Goal: Information Seeking & Learning: Learn about a topic

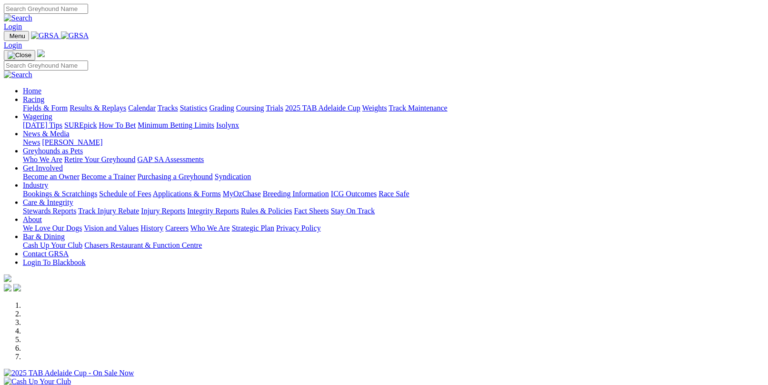
click at [126, 104] on link "Results & Replays" at bounding box center [98, 108] width 57 height 8
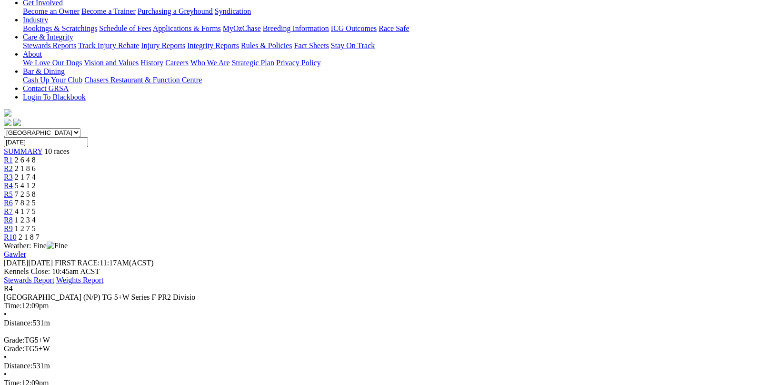
scroll to position [238, 0]
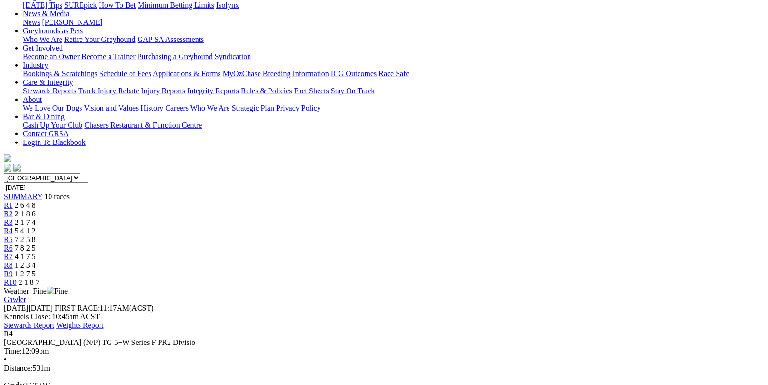
scroll to position [0, 0]
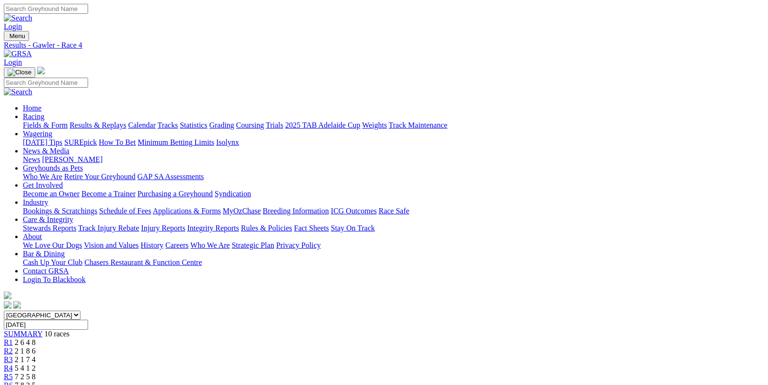
click at [54, 121] on link "Fields & Form" at bounding box center [45, 125] width 45 height 8
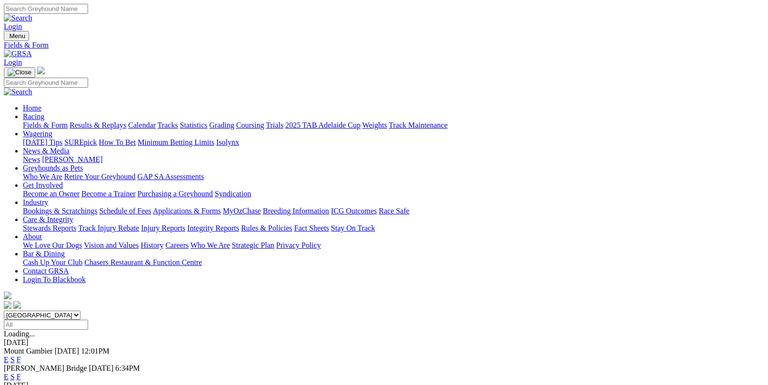
scroll to position [143, 0]
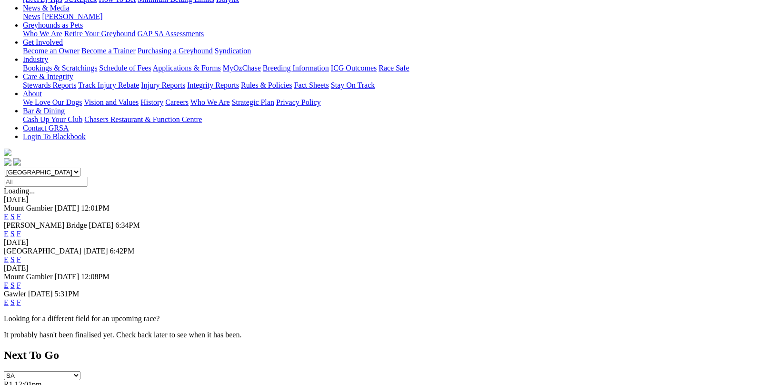
click at [21, 298] on link "F" at bounding box center [19, 302] width 4 height 8
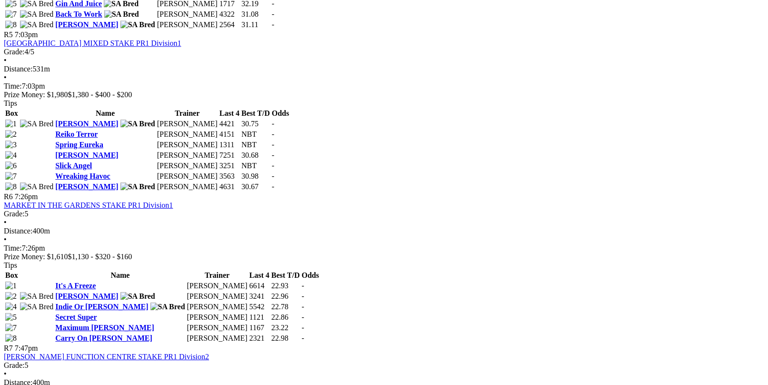
scroll to position [1095, 0]
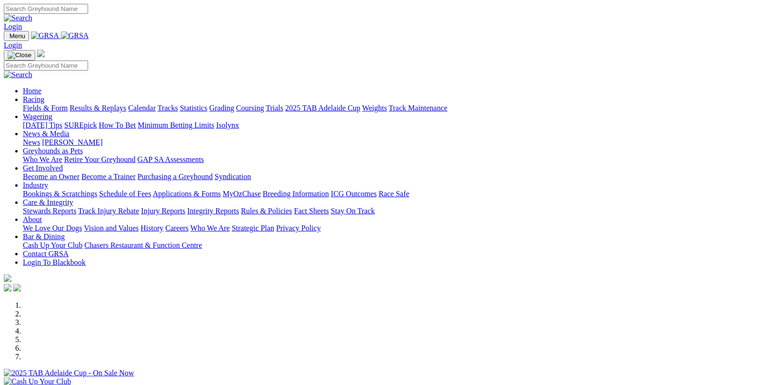
click at [55, 104] on link "Fields & Form" at bounding box center [45, 108] width 45 height 8
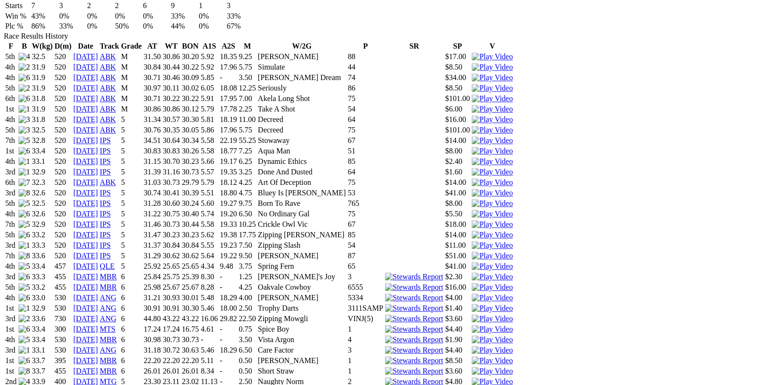
scroll to position [667, 0]
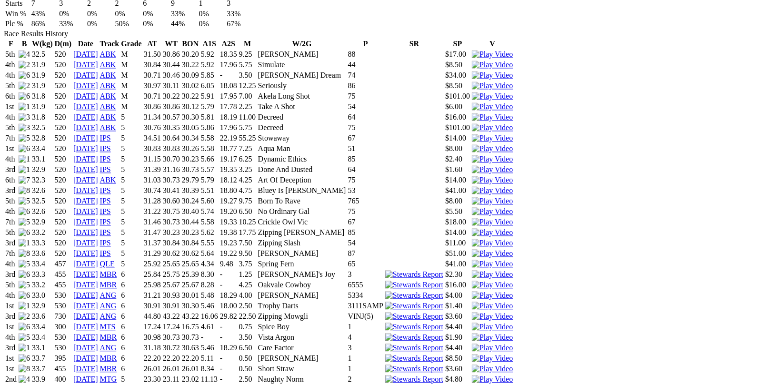
click at [513, 384] on img at bounding box center [492, 390] width 41 height 9
